Goal: Task Accomplishment & Management: Manage account settings

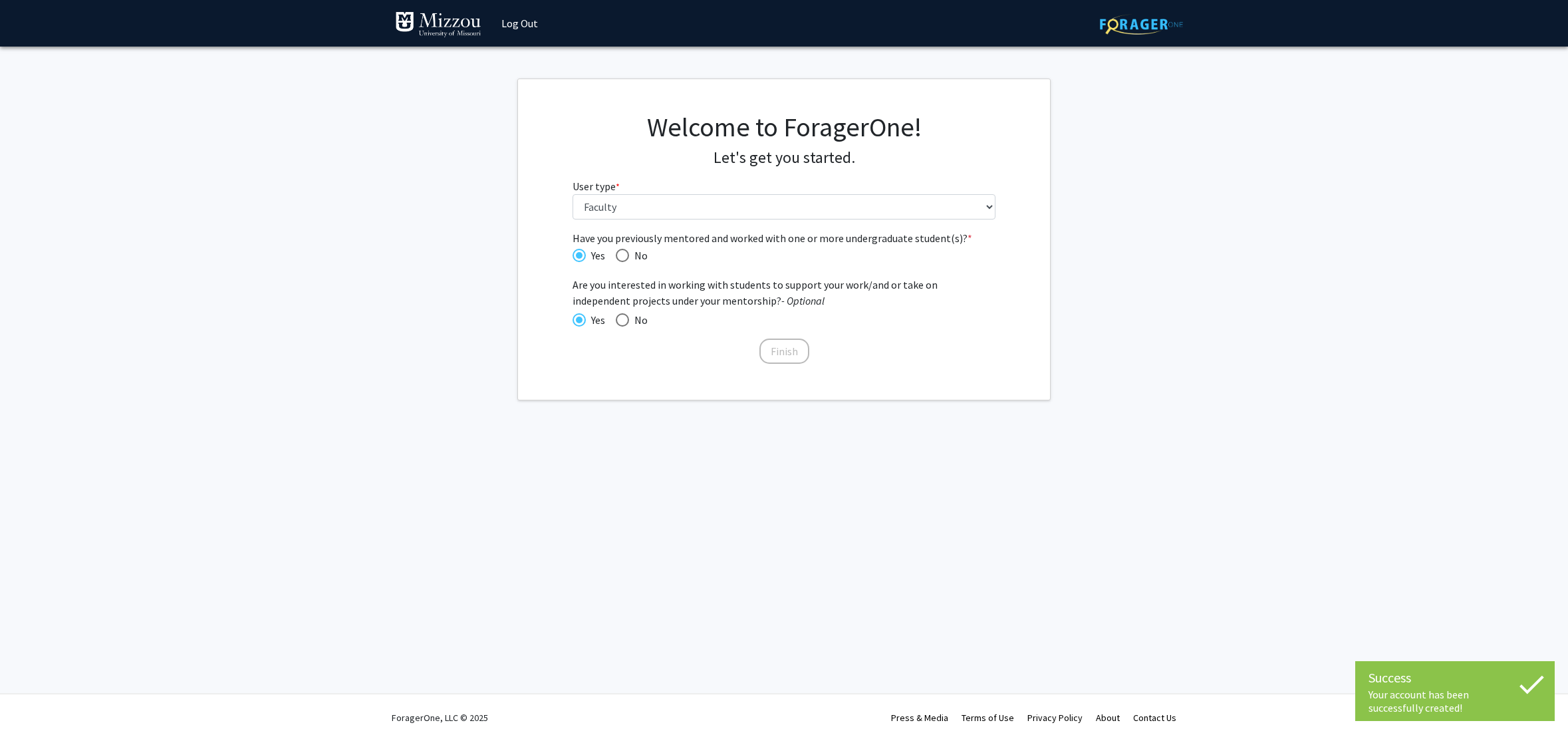
select select "5: faculty"
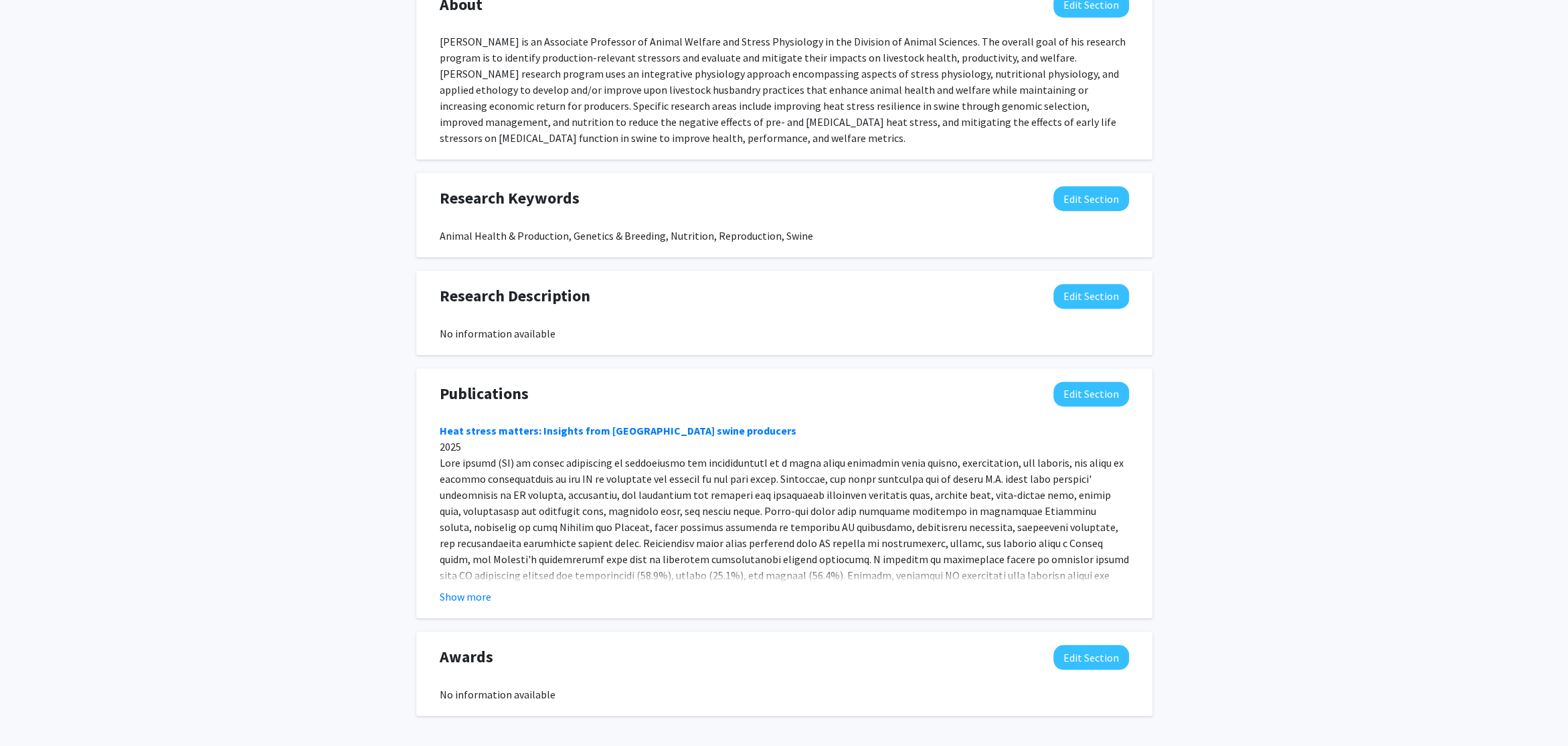
scroll to position [669, 0]
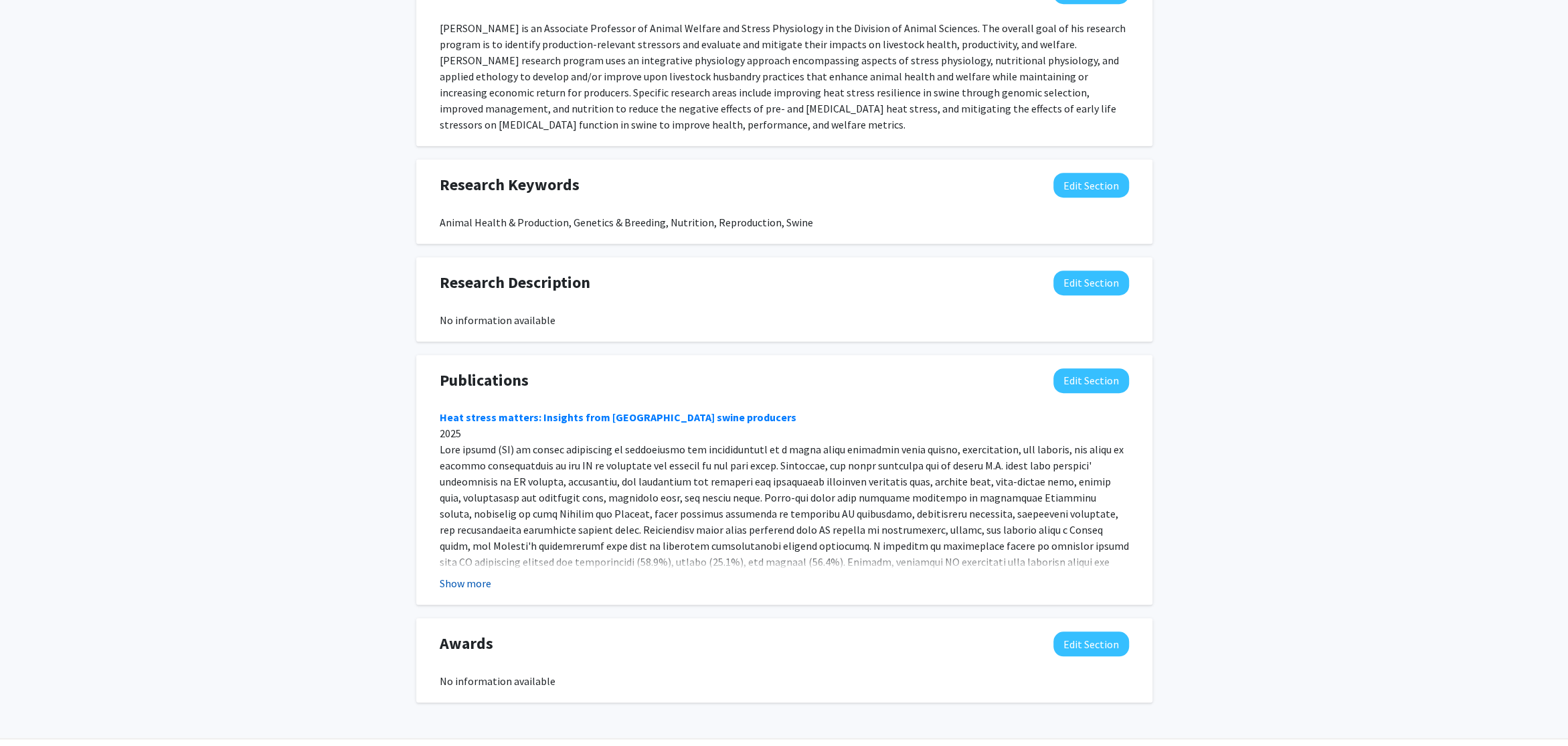
click at [464, 586] on button "Show more" at bounding box center [465, 583] width 51 height 16
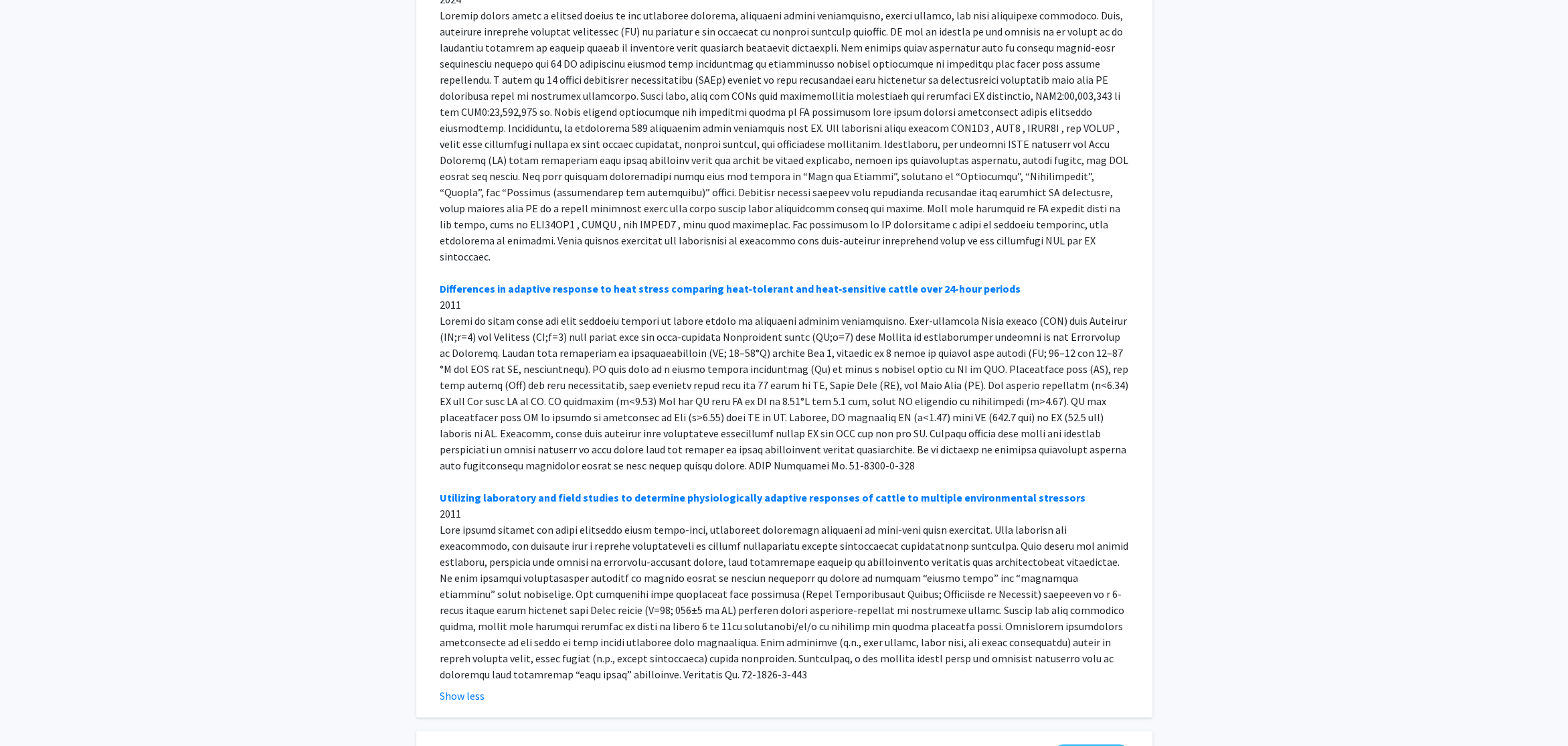
scroll to position [1545, 0]
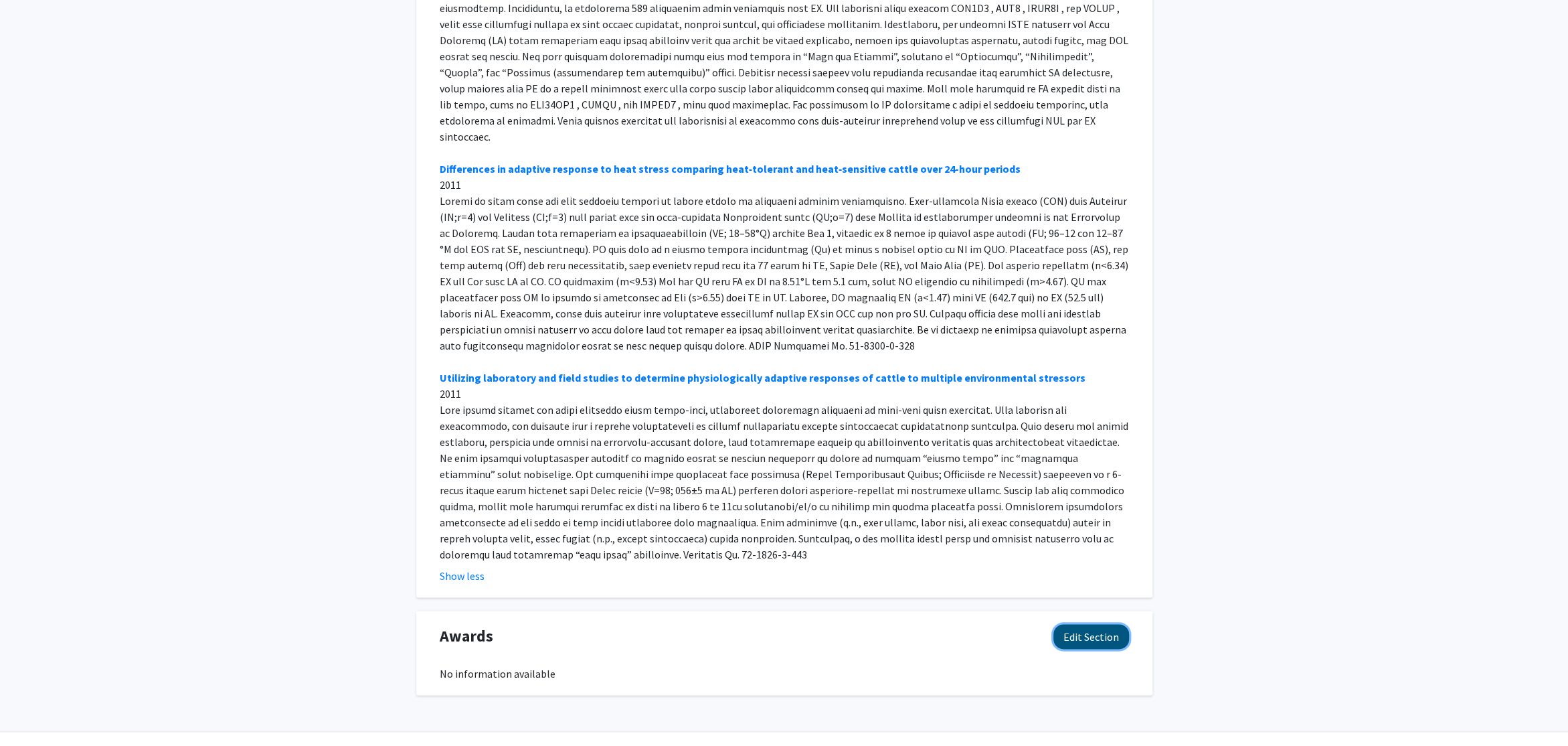
click at [1082, 624] on button "Edit Section" at bounding box center [1091, 636] width 76 height 25
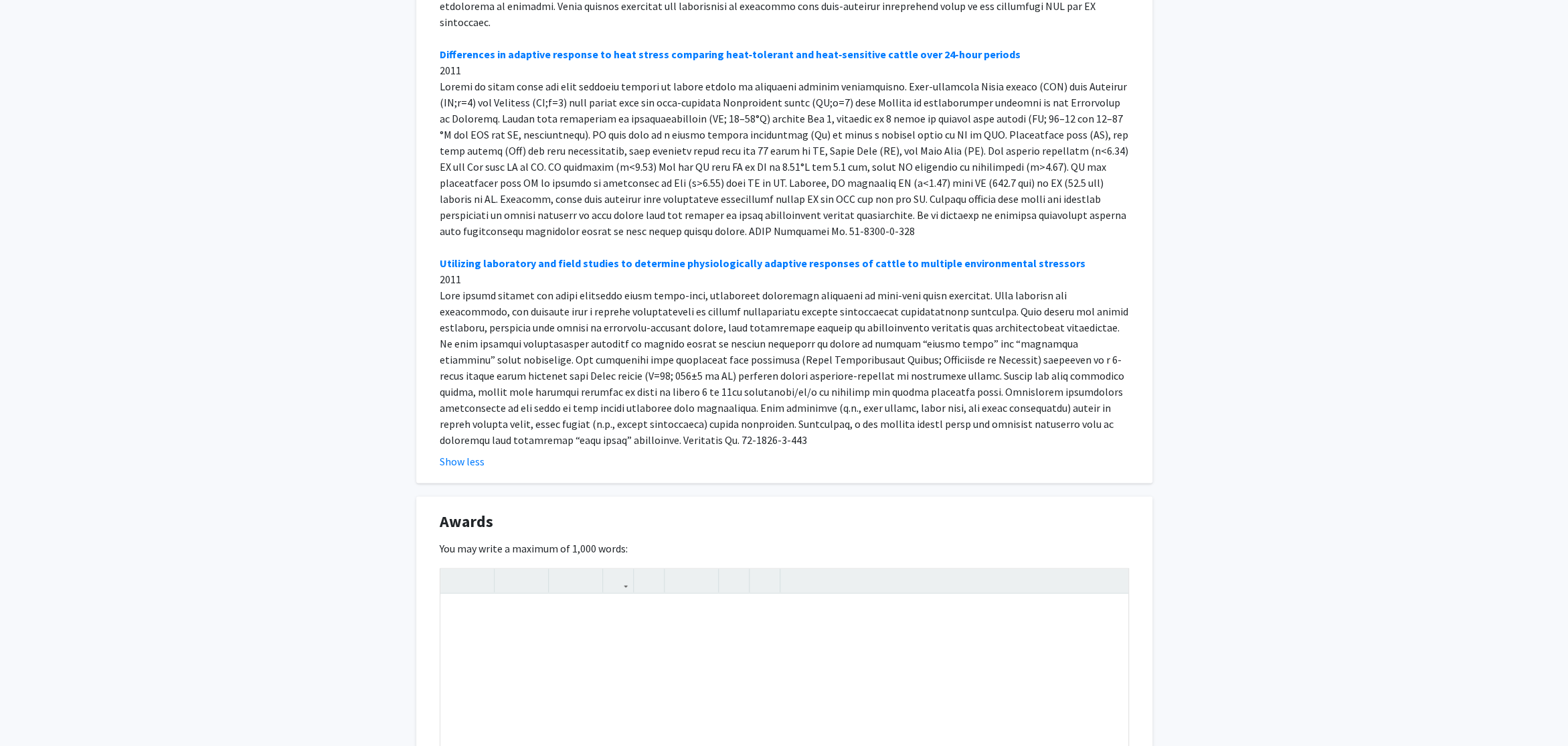
scroll to position [1836, 0]
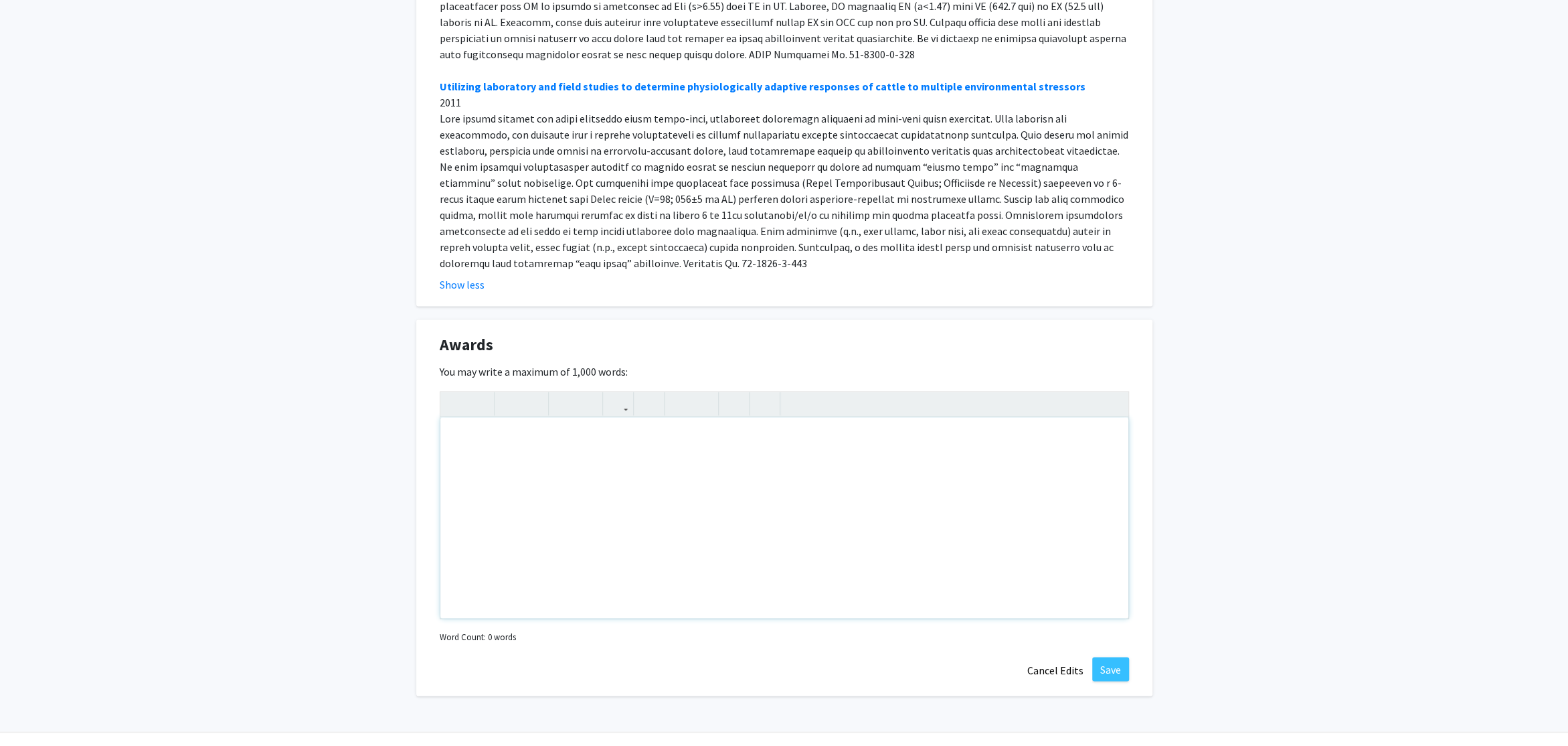
click at [545, 435] on div "Note to users with screen readers: Please deactivate our accessibility plugin f…" at bounding box center [784, 518] width 688 height 201
paste div "Note to users with screen readers: Please deactivate our accessibility plugin f…"
type textarea "<p>International awards and honors (N = 2) </p><p>1. American Society of Animal…"
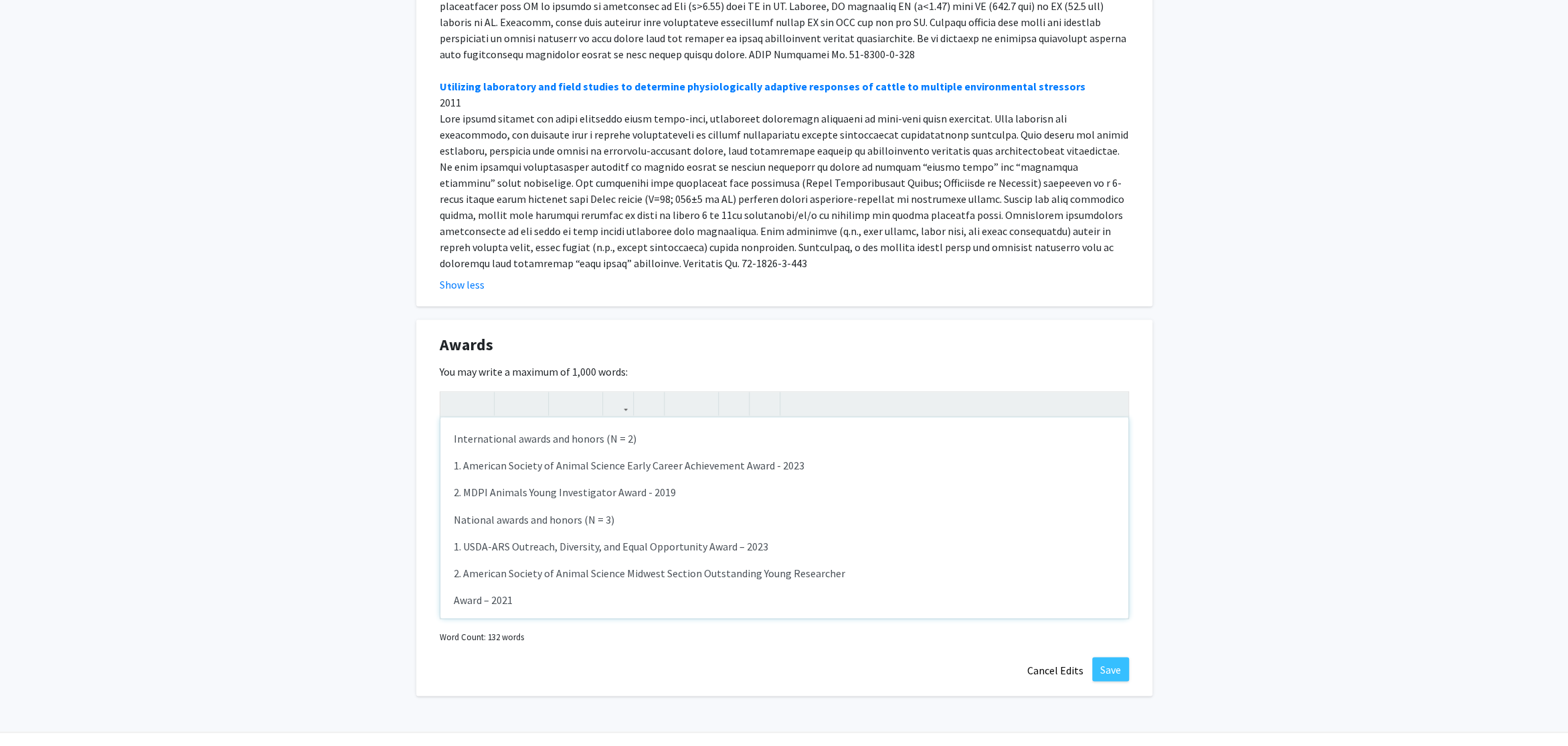
scroll to position [1769, 0]
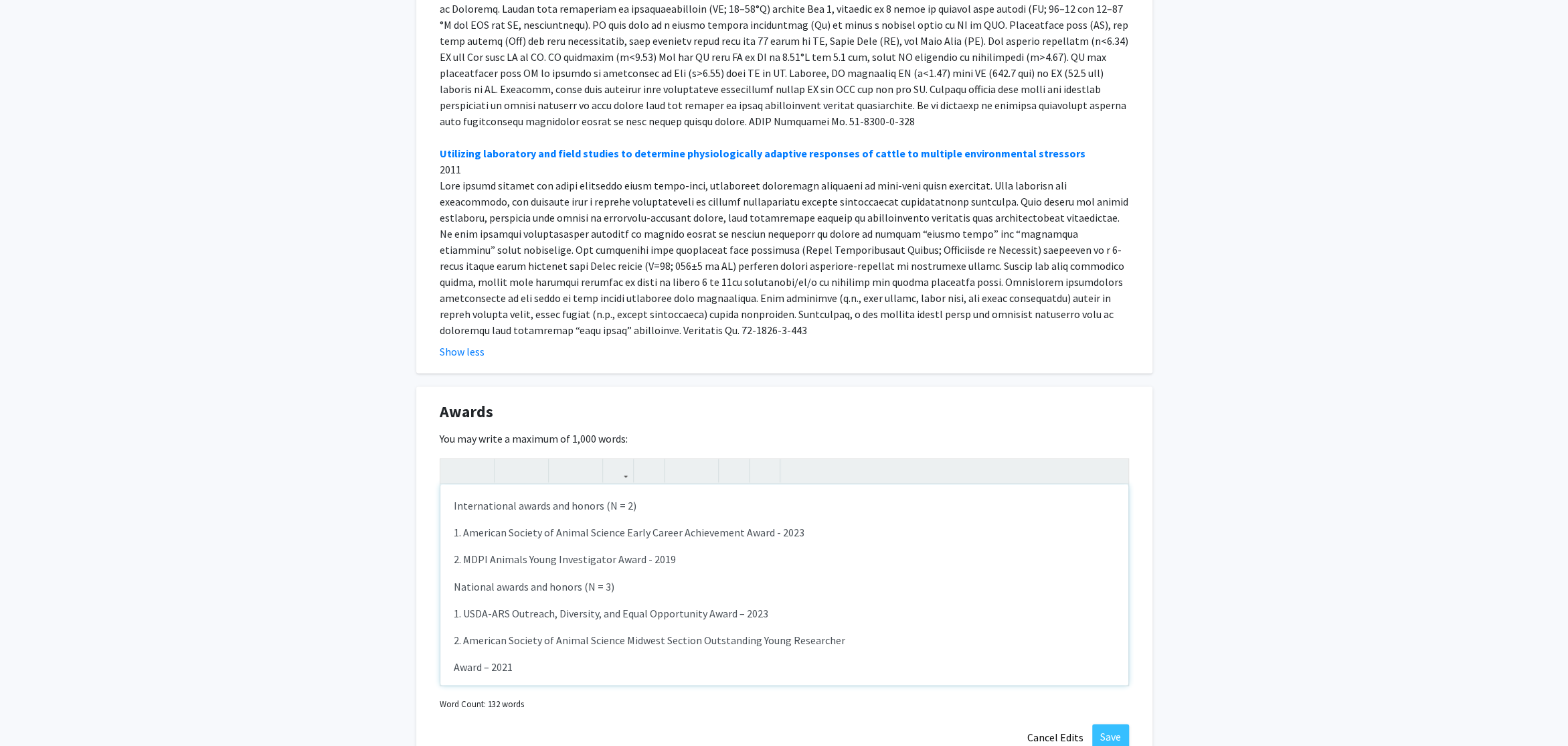
click at [515, 498] on p "International awards and honors (N = 2)" at bounding box center [785, 506] width 661 height 16
click at [510, 459] on icon "button" at bounding box center [510, 470] width 12 height 22
click at [527, 578] on p "National awards and honors (N = 3)" at bounding box center [785, 586] width 661 height 16
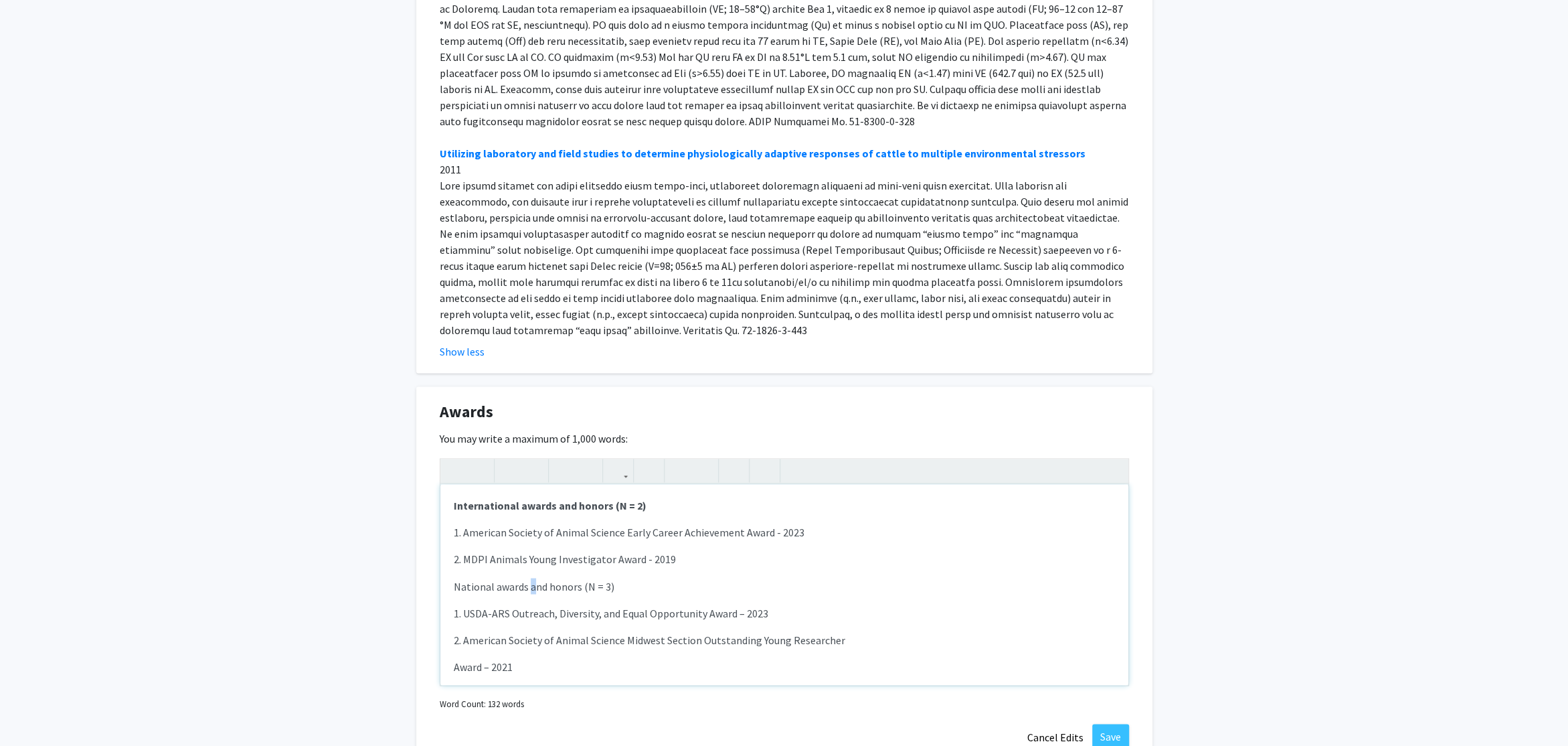
click at [527, 578] on p "National awards and honors (N = 3)" at bounding box center [785, 586] width 661 height 16
click at [506, 459] on icon "button" at bounding box center [510, 470] width 12 height 22
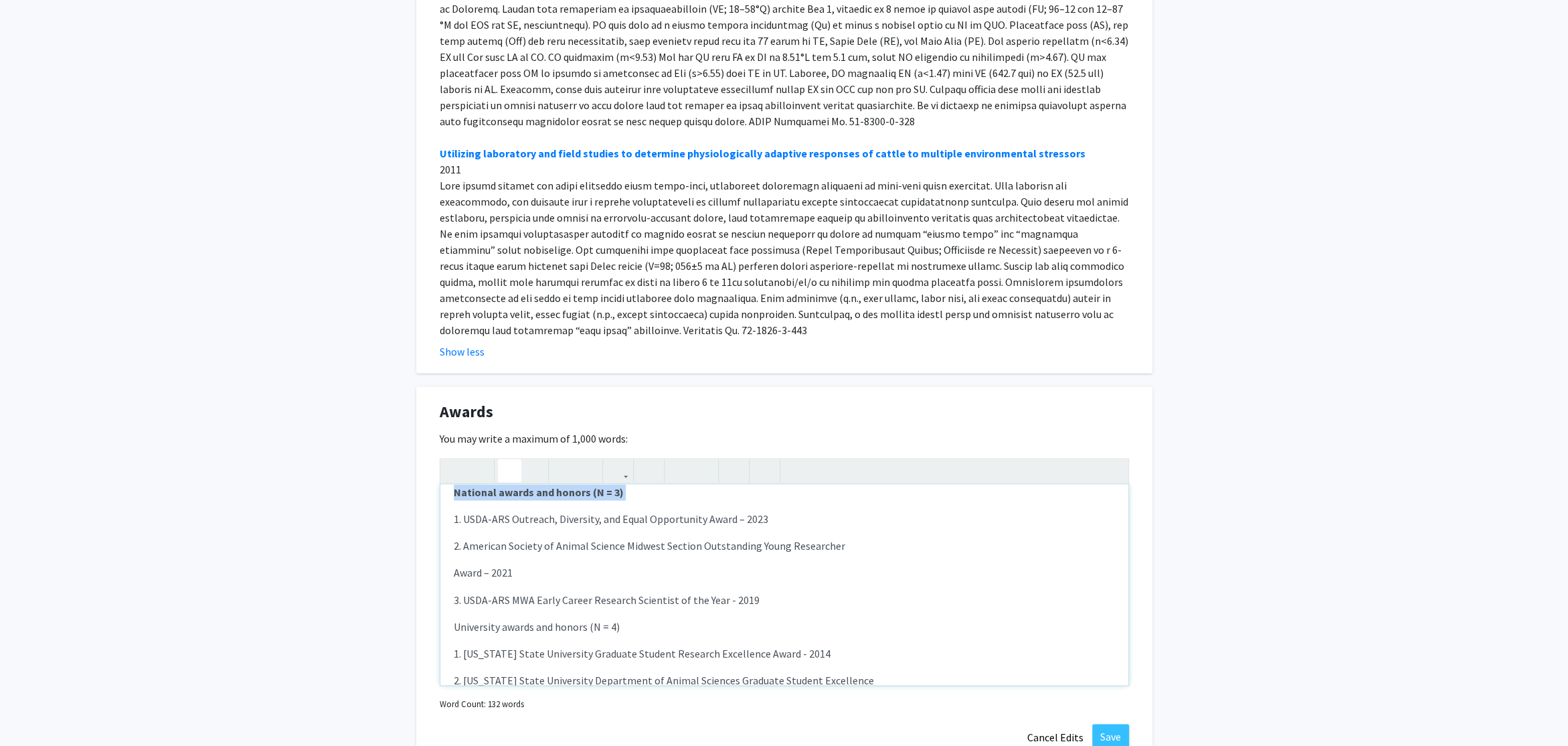
scroll to position [134, 0]
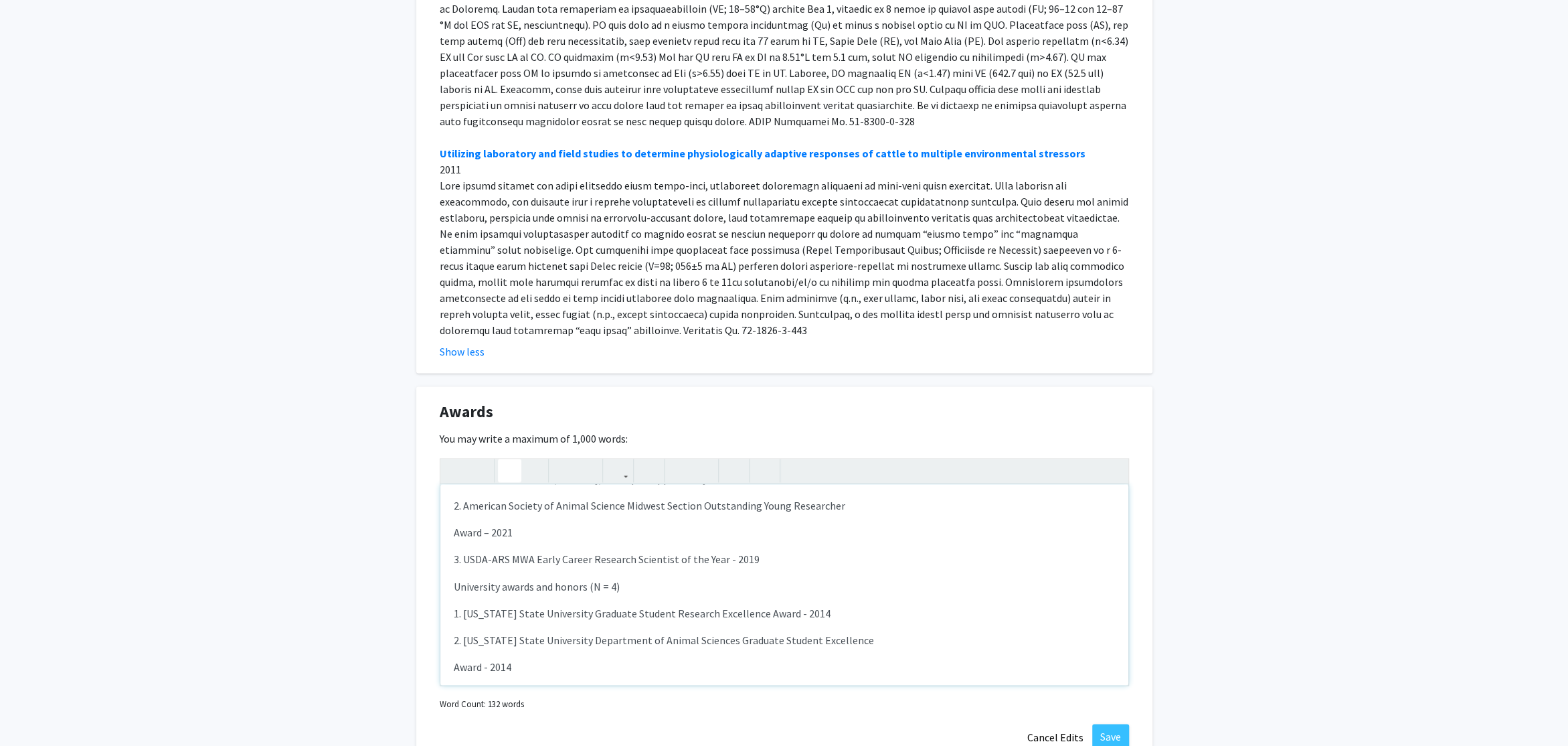
click at [492, 578] on p "University awards and honors (N = 4)" at bounding box center [785, 586] width 661 height 16
click at [508, 459] on icon "button" at bounding box center [510, 470] width 12 height 22
click at [686, 563] on div "International awards and honors (N = 2) 1. American Society of Animal Science …" at bounding box center [784, 584] width 688 height 201
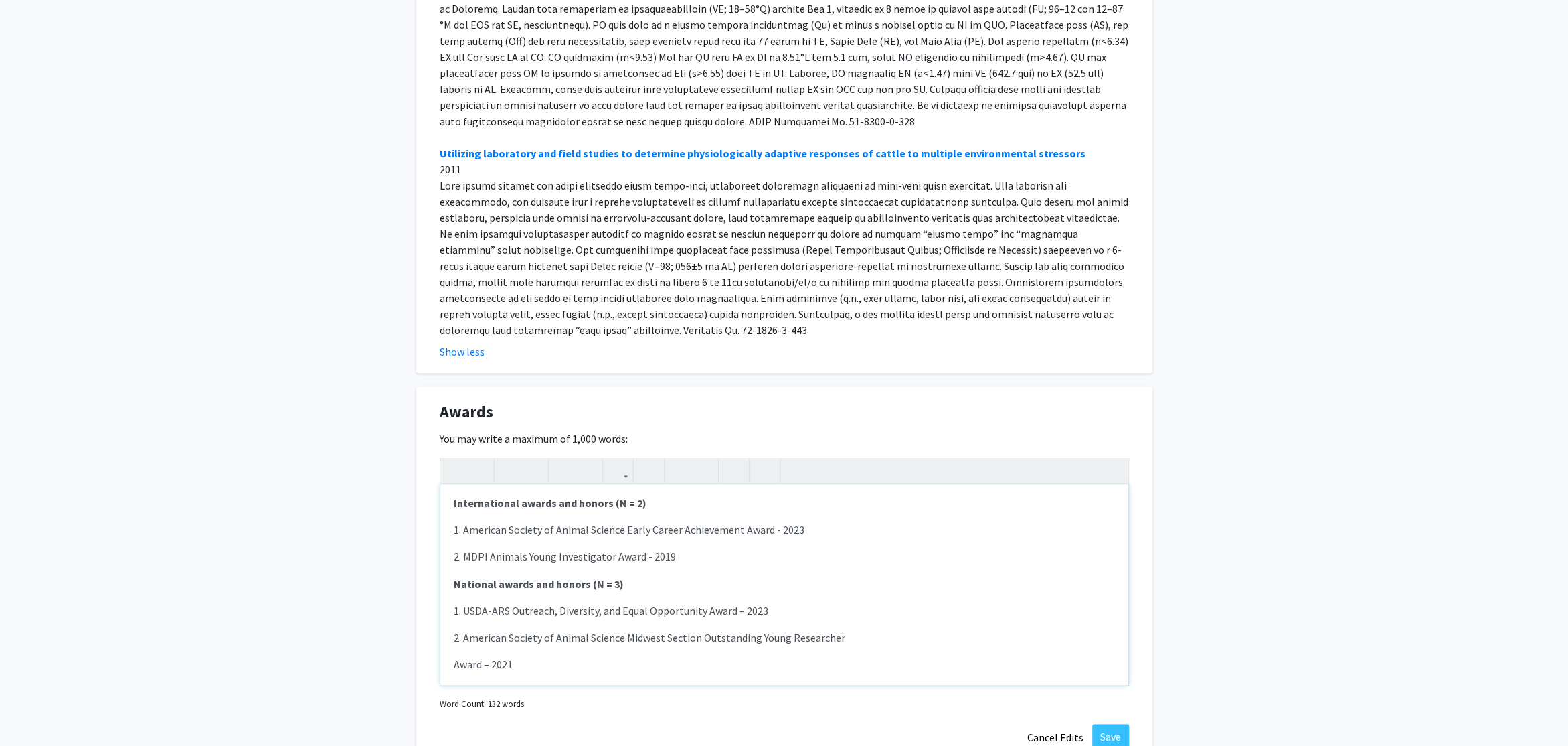
scroll to position [0, 0]
click at [616, 499] on strong "International awards and honors (N = 2)" at bounding box center [550, 506] width 193 height 14
click at [611, 499] on strong "International awards and honors (n = 2)" at bounding box center [549, 506] width 191 height 14
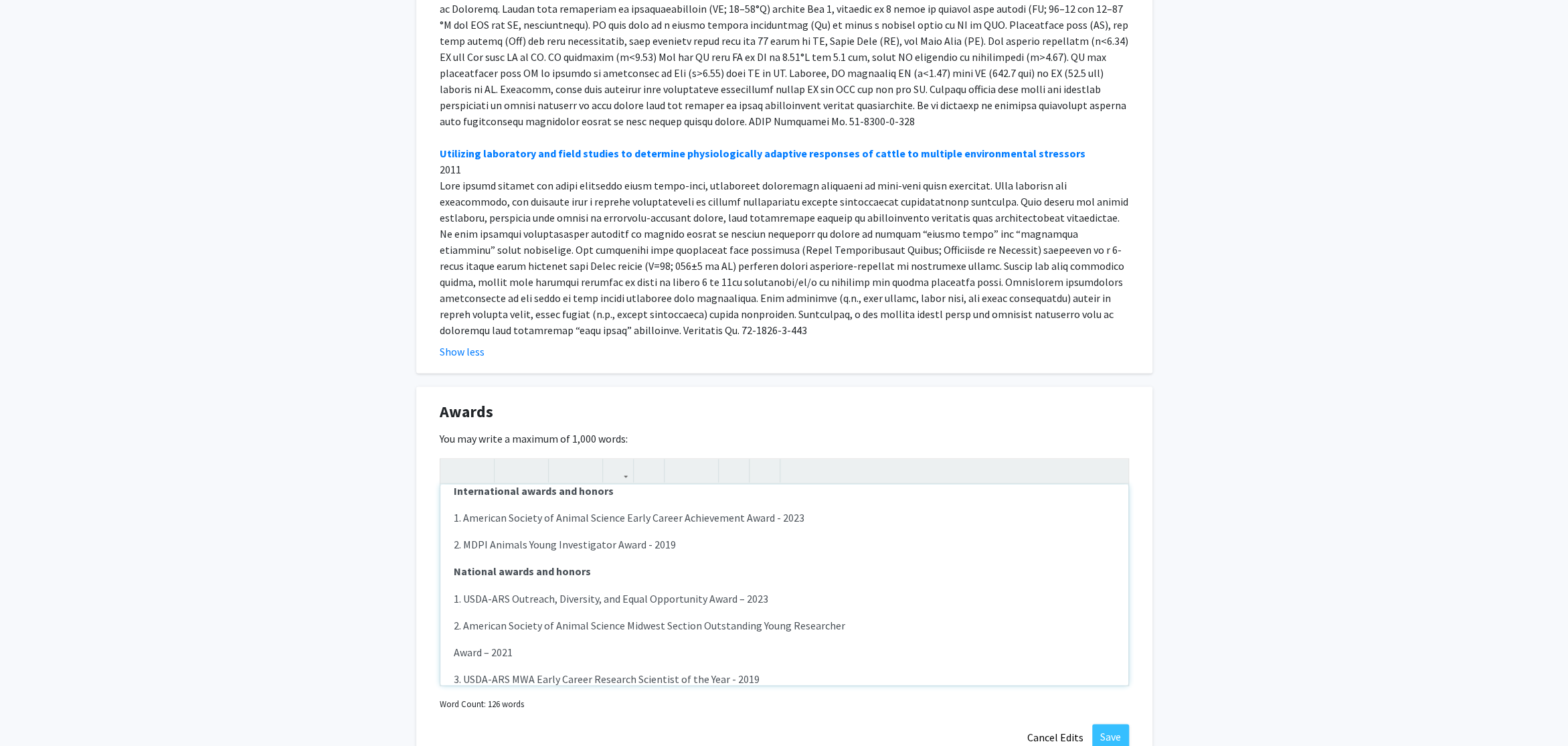
scroll to position [41, 0]
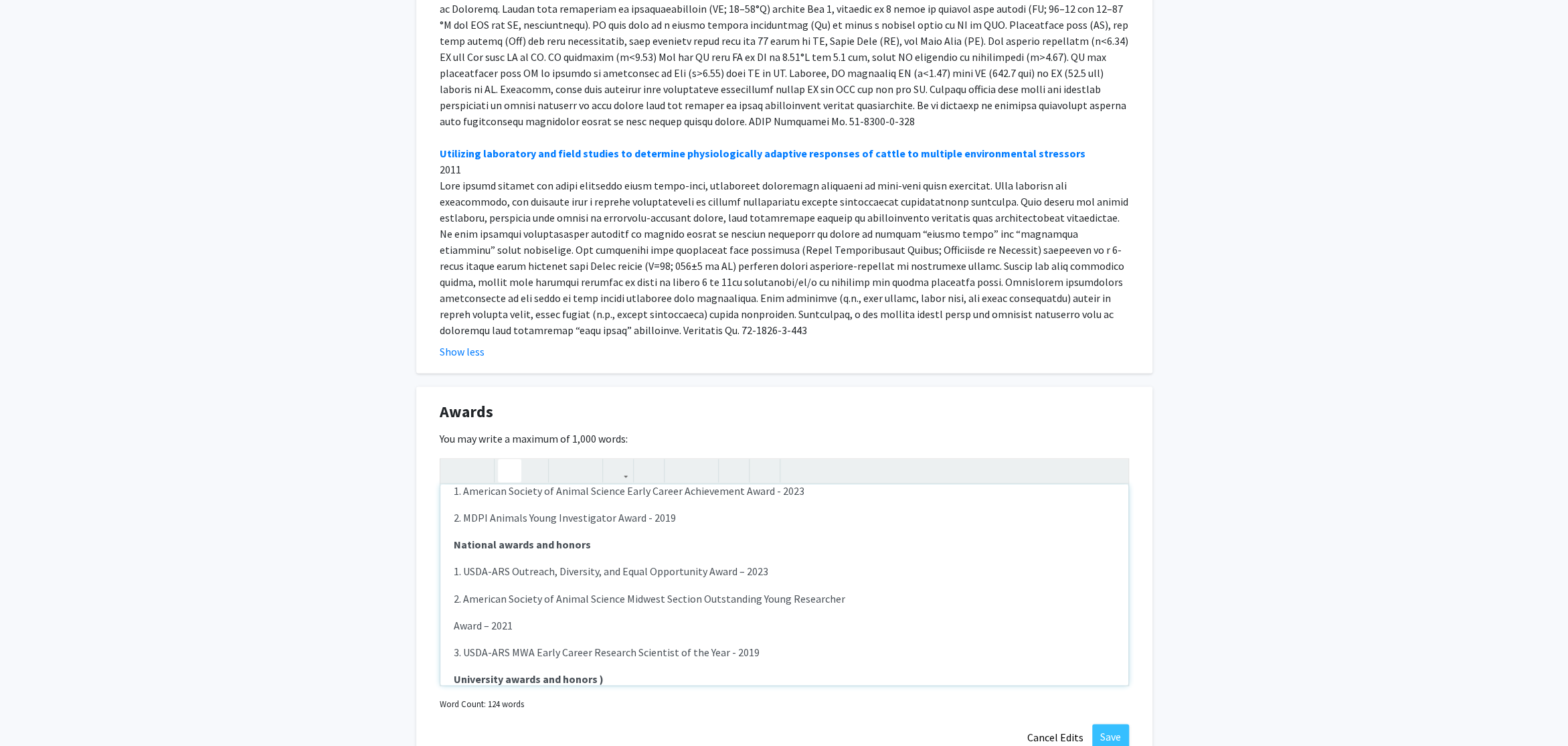
type textarea "<p><strong>International awards and honors&nbsp;</strong></p><p>1. American Soc…"
click at [1106, 724] on button "Save" at bounding box center [1110, 735] width 37 height 24
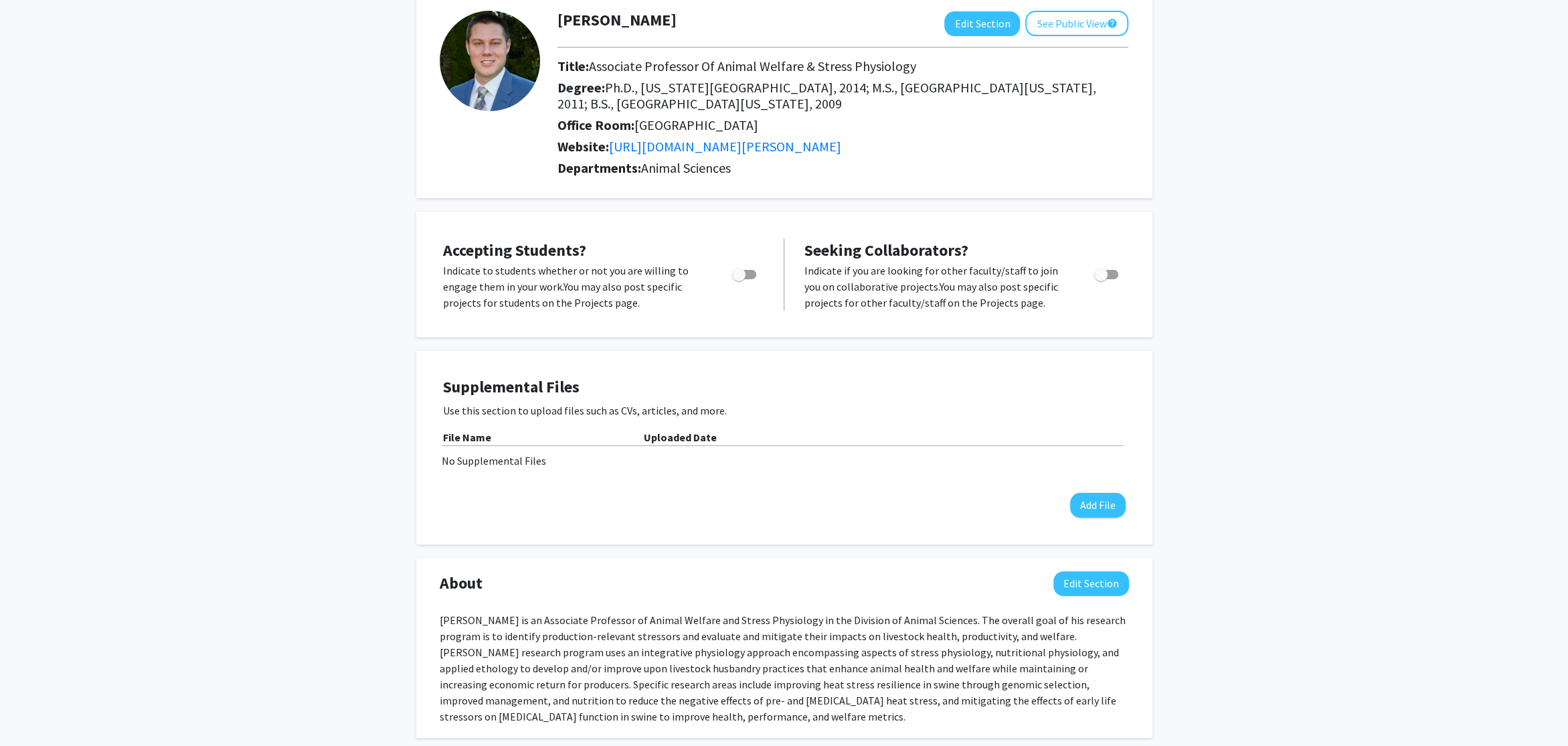
scroll to position [0, 0]
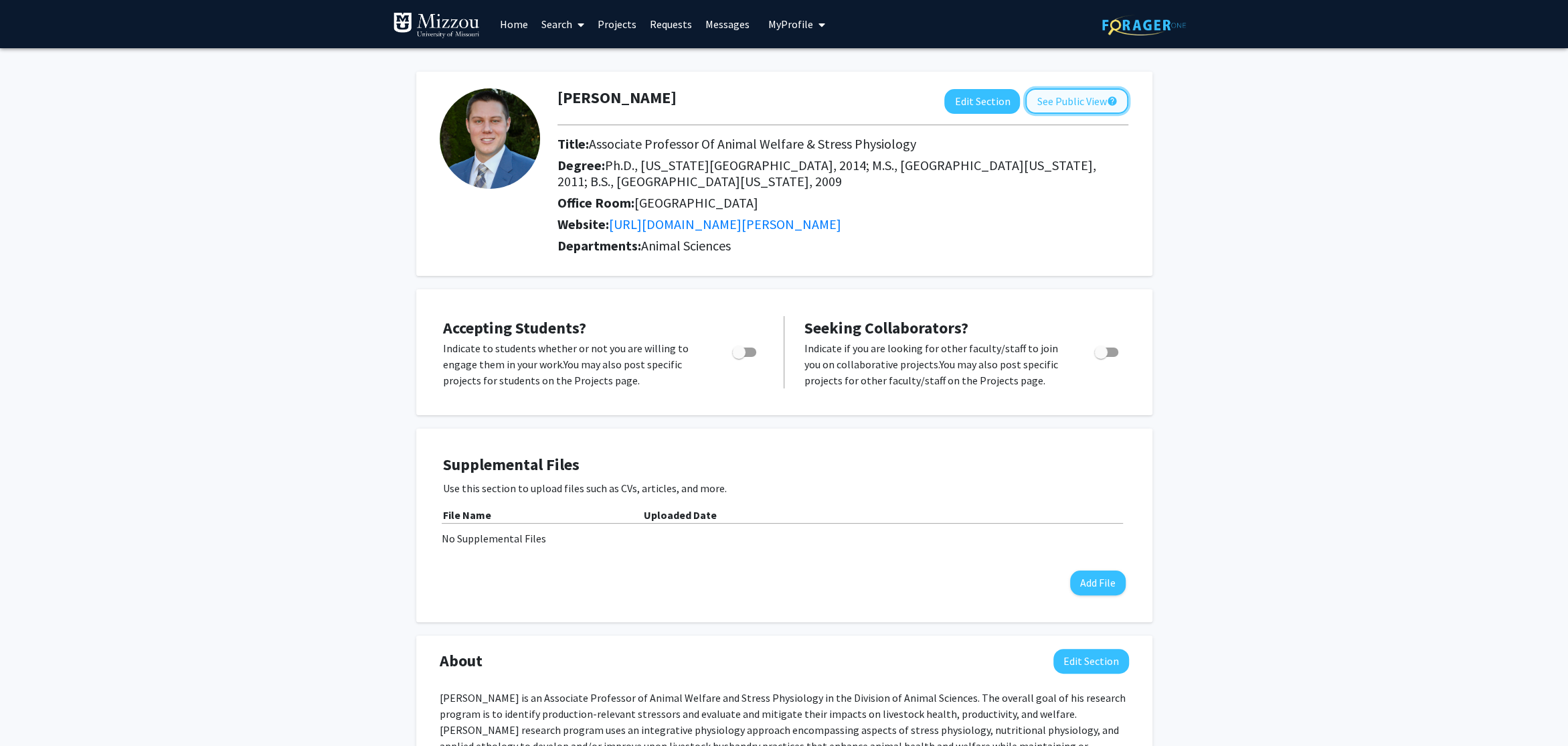
click at [1092, 88] on button "See Public View help" at bounding box center [1076, 100] width 103 height 25
